Goal: Transaction & Acquisition: Purchase product/service

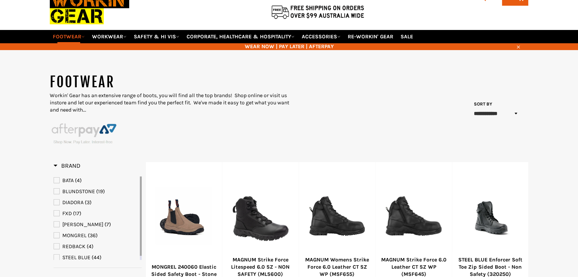
click at [88, 188] on span "BLUNDSTONE" at bounding box center [78, 191] width 33 height 6
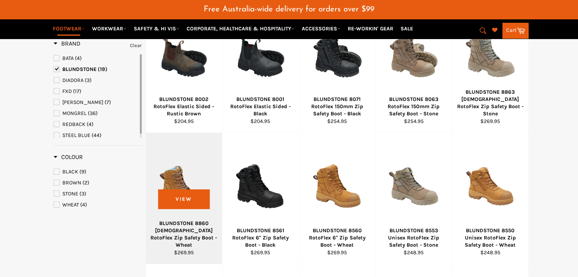
scroll to position [171, 0]
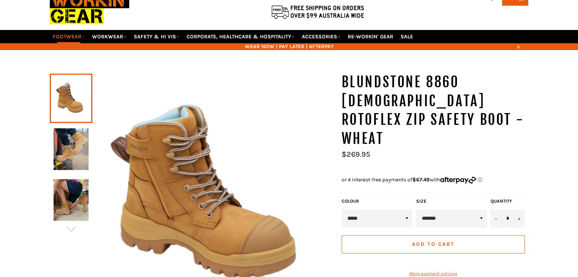
click at [470, 198] on label "Size" at bounding box center [451, 201] width 71 height 6
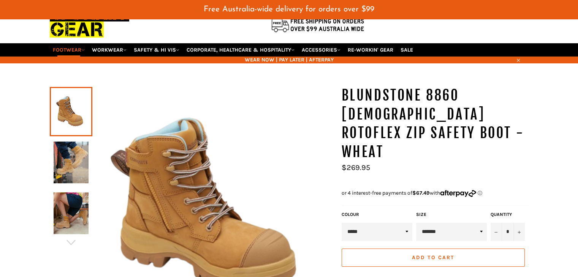
scroll to position [57, 0]
